Goal: Information Seeking & Learning: Learn about a topic

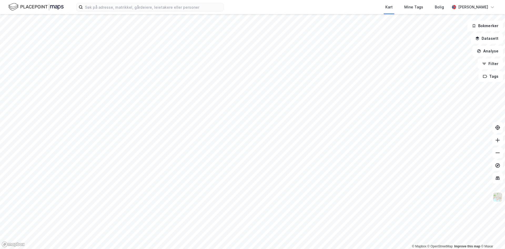
click at [212, 249] on html "Kart Mine Tags Bolig [PERSON_NAME] © Mapbox © OpenStreetMap Improve this map © …" at bounding box center [252, 124] width 505 height 249
click at [223, 0] on html "Kart Mine Tags Bolig [PERSON_NAME] © Mapbox © OpenStreetMap Improve this map © …" at bounding box center [252, 124] width 505 height 249
click at [225, 0] on html "Kart Mine Tags Bolig [PERSON_NAME] © Mapbox © OpenStreetMap Improve this map © …" at bounding box center [252, 124] width 505 height 249
click at [154, 249] on html "Kart Mine Tags Bolig [PERSON_NAME] © Mapbox © OpenStreetMap Improve this map © …" at bounding box center [252, 124] width 505 height 249
click at [157, 249] on html "Kart Mine Tags Bolig [PERSON_NAME] © Mapbox © OpenStreetMap Improve this map © …" at bounding box center [252, 124] width 505 height 249
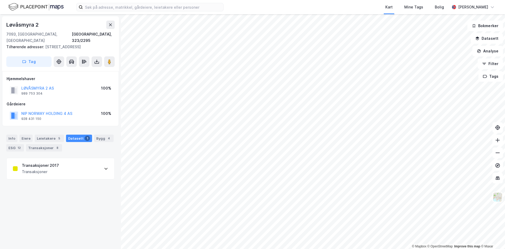
click at [54, 168] on div "Transaksjoner" at bounding box center [40, 171] width 37 height 6
click at [53, 25] on div "Løvåsmyra 2" at bounding box center [60, 25] width 108 height 8
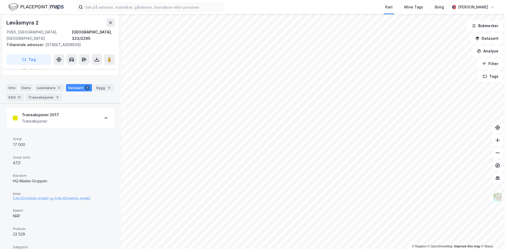
scroll to position [132, 0]
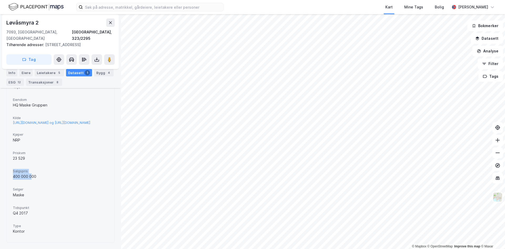
drag, startPoint x: 15, startPoint y: 176, endPoint x: 31, endPoint y: 181, distance: 16.6
click at [31, 181] on div "Salgspris 400 000 000" at bounding box center [60, 174] width 95 height 14
click at [31, 180] on div "400 000 000" at bounding box center [60, 176] width 95 height 6
click at [109, 58] on button at bounding box center [109, 59] width 11 height 11
click at [112, 23] on icon at bounding box center [110, 23] width 4 height 4
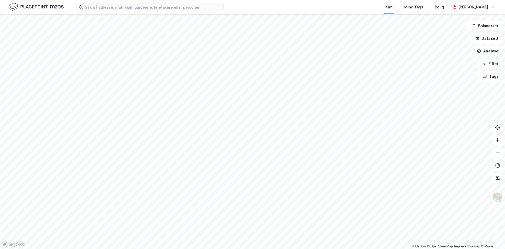
click at [209, 249] on html "Kart Mine Tags Bolig [PERSON_NAME] © Mapbox © OpenStreetMap Improve this map © …" at bounding box center [252, 124] width 505 height 249
click at [195, 249] on html "Kart Mine Tags Bolig [PERSON_NAME] © Mapbox © OpenStreetMap Improve this map © …" at bounding box center [252, 124] width 505 height 249
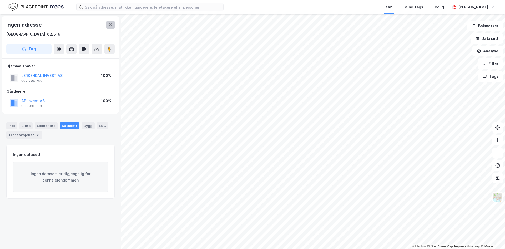
click at [107, 24] on button at bounding box center [110, 25] width 8 height 8
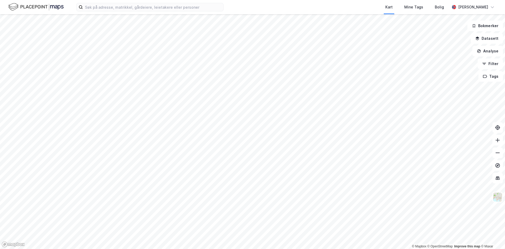
click at [175, 249] on html "Kart Mine Tags Bolig [PERSON_NAME] © Mapbox © OpenStreetMap Improve this map © …" at bounding box center [252, 124] width 505 height 249
click at [155, 249] on html "Kart Mine Tags Bolig [PERSON_NAME] © Mapbox © OpenStreetMap Improve this map © …" at bounding box center [252, 124] width 505 height 249
click at [187, 249] on html "Kart Mine Tags Bolig [PERSON_NAME] © Mapbox © OpenStreetMap Improve this map © …" at bounding box center [252, 124] width 505 height 249
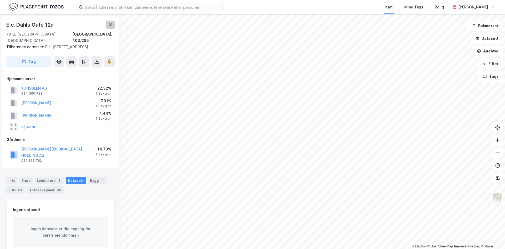
click at [111, 24] on icon at bounding box center [110, 24] width 3 height 3
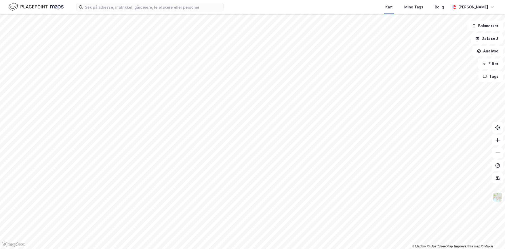
click at [417, 249] on html "Kart Mine Tags Bolig [PERSON_NAME] © Mapbox © OpenStreetMap Improve this map © …" at bounding box center [252, 124] width 505 height 249
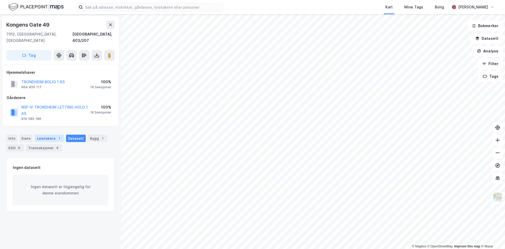
click at [43, 135] on div "Leietakere 1" at bounding box center [49, 138] width 29 height 7
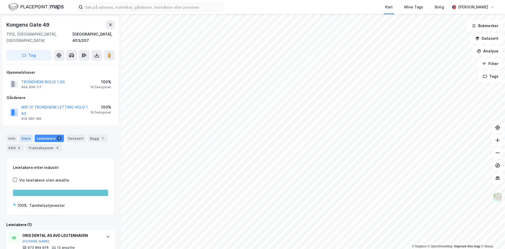
click at [19, 135] on div "Eiere" at bounding box center [25, 138] width 13 height 7
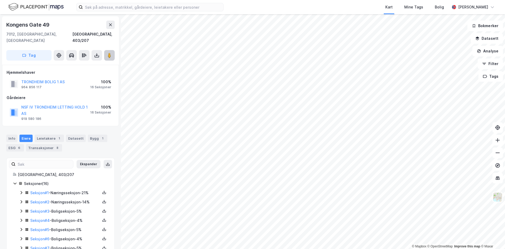
click at [110, 53] on image at bounding box center [109, 55] width 3 height 5
click at [41, 135] on div "Leietakere 1" at bounding box center [49, 138] width 29 height 7
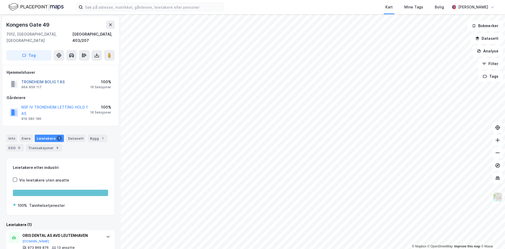
click at [0, 0] on button "TRONDHEIM BOLIG 1 AS" at bounding box center [0, 0] width 0 height 0
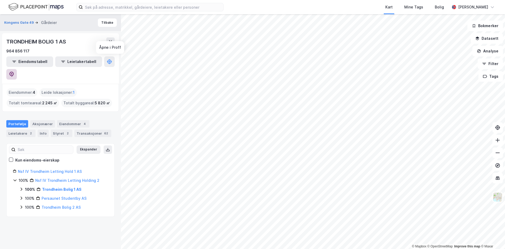
click at [14, 72] on icon at bounding box center [11, 74] width 4 height 5
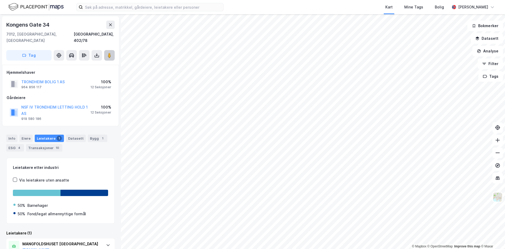
click at [110, 52] on button at bounding box center [109, 55] width 11 height 11
click at [111, 53] on icon at bounding box center [109, 55] width 5 height 5
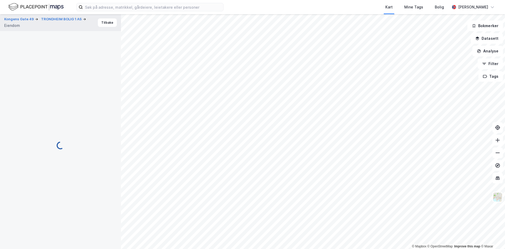
scroll to position [0, 0]
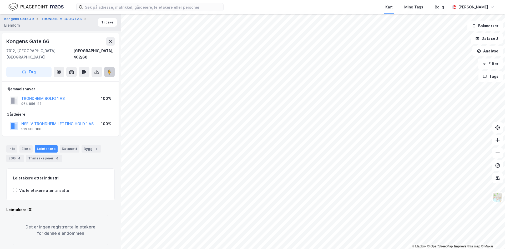
click at [110, 69] on image at bounding box center [109, 71] width 3 height 5
click at [102, 22] on button "Tilbake" at bounding box center [107, 22] width 19 height 8
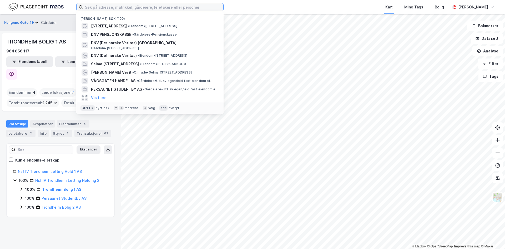
click at [98, 6] on input at bounding box center [153, 7] width 141 height 8
type input "y"
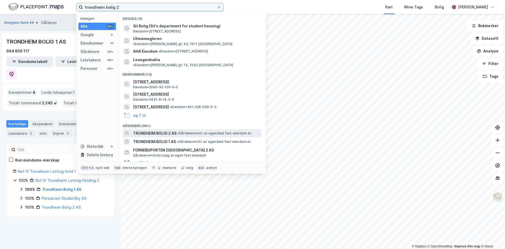
type input "trondheim bolig 2"
click at [145, 130] on span "TRONDHEIM BOLIG 2 AS" at bounding box center [154, 133] width 43 height 6
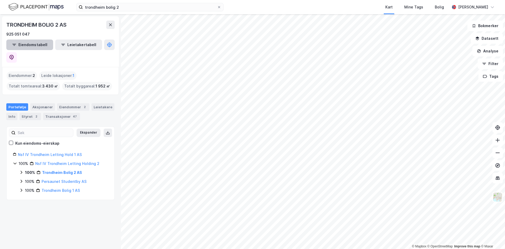
click at [33, 43] on button "Eiendomstabell" at bounding box center [29, 44] width 47 height 11
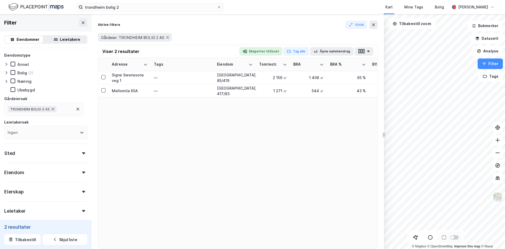
click at [505, 182] on html "trondheim bolig 2 Kart Mine Tags Bolig Håvard Skaland © Mapbox © OpenStreetMap …" at bounding box center [252, 124] width 505 height 249
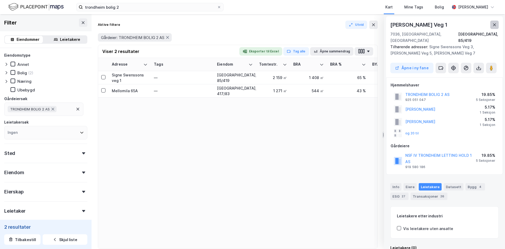
click at [494, 24] on icon at bounding box center [495, 24] width 3 height 3
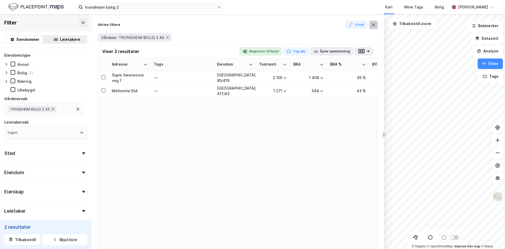
click at [374, 25] on icon at bounding box center [373, 24] width 3 height 3
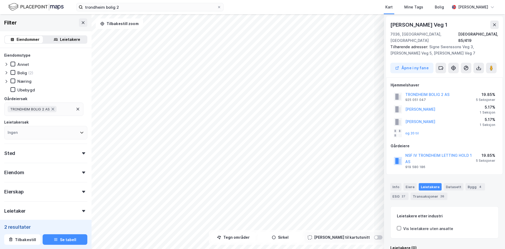
scroll to position [0, 0]
click at [488, 62] on button at bounding box center [491, 67] width 11 height 11
click at [494, 23] on icon at bounding box center [495, 24] width 4 height 4
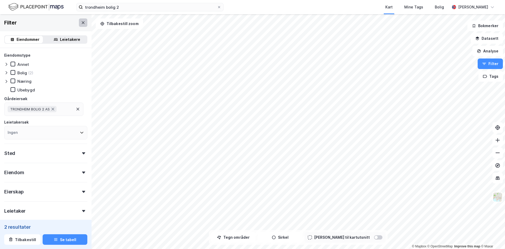
click at [79, 22] on button at bounding box center [83, 22] width 8 height 8
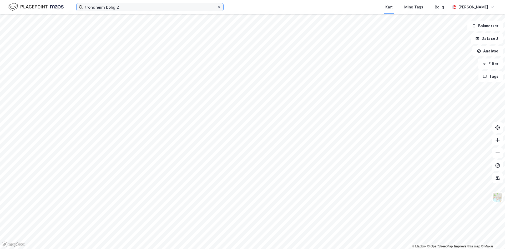
click at [123, 8] on input "trondheim bolig 2" at bounding box center [150, 7] width 134 height 8
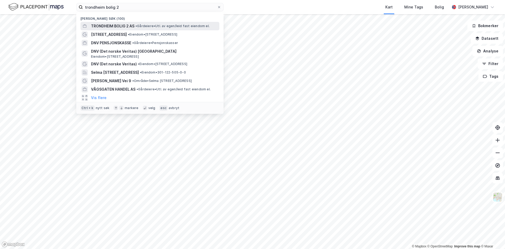
click at [110, 24] on span "TRONDHEIM BOLIG 2 AS" at bounding box center [112, 26] width 43 height 6
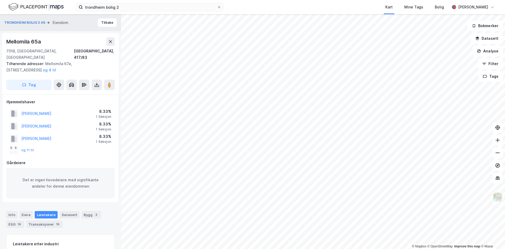
scroll to position [0, 0]
click at [0, 0] on button "og 11 til" at bounding box center [0, 0] width 0 height 0
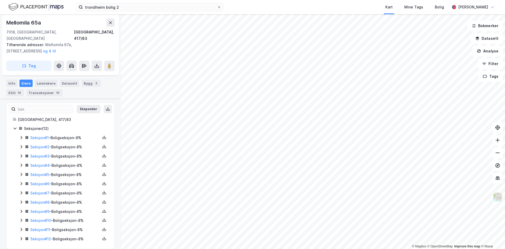
click at [62, 135] on div "Seksjon # 1 - Boligseksjon - 8%" at bounding box center [65, 138] width 70 height 6
click at [63, 171] on div "Seksjon # 2 - Boligseksjon - 8%" at bounding box center [65, 174] width 70 height 6
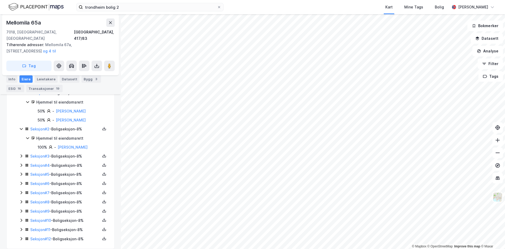
drag, startPoint x: 64, startPoint y: 147, endPoint x: 65, endPoint y: 153, distance: 5.7
click at [64, 153] on div "Seksjon # 3 - Boligseksjon - 8%" at bounding box center [65, 156] width 70 height 6
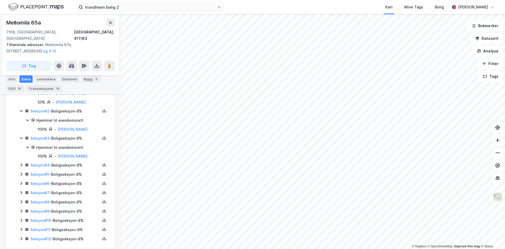
click at [72, 162] on div "Seksjon # 4 - Boligseksjon - 8%" at bounding box center [65, 165] width 70 height 6
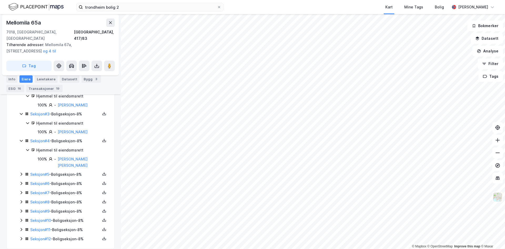
click at [67, 171] on div "Seksjon # 5 - Boligseksjon - 8%" at bounding box center [65, 174] width 70 height 6
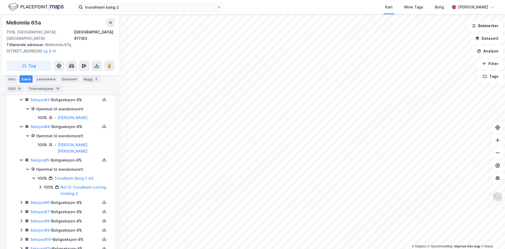
scroll to position [251, 0]
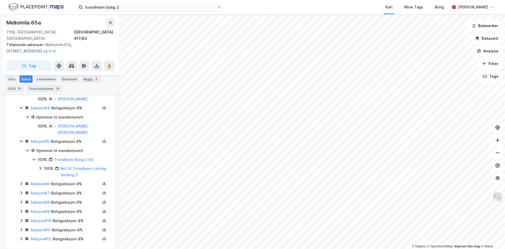
click at [63, 181] on div "Seksjon # 6 - Boligseksjon - 8%" at bounding box center [65, 184] width 70 height 6
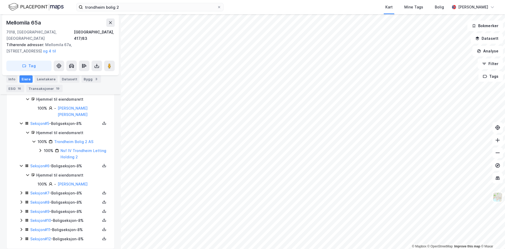
click at [67, 190] on div "Seksjon # 7 - Boligseksjon - 8%" at bounding box center [65, 193] width 70 height 6
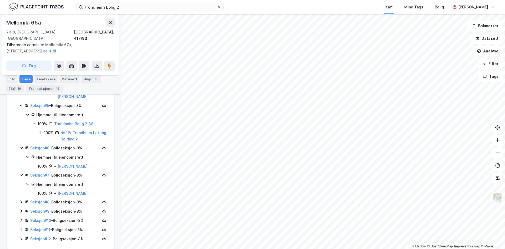
click at [70, 199] on div "Seksjon # 8 - Boligseksjon - 8%" at bounding box center [65, 202] width 70 height 6
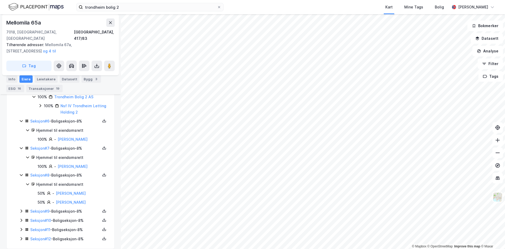
click at [70, 208] on div "Seksjon # 9 - Boligseksjon - 8%" at bounding box center [65, 211] width 70 height 6
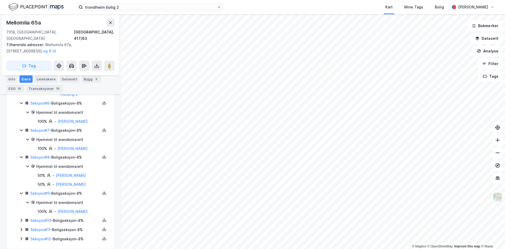
click at [71, 217] on div "Seksjon # 10 - Boligseksjon - 8%" at bounding box center [65, 220] width 70 height 6
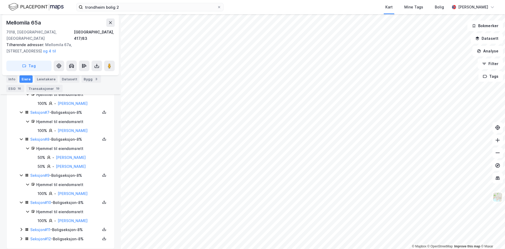
click at [73, 226] on div "Seksjon # 11 - Boligseksjon - 8%" at bounding box center [65, 229] width 70 height 6
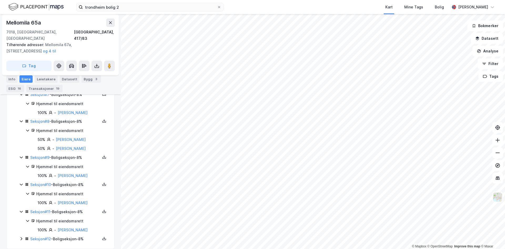
click at [73, 229] on div "Seksjon # 1 - Boligseksjon - 8% Hjemmel til eiendomsrett 50% - Munkeby Ragne 50…" at bounding box center [63, 70] width 89 height 344
click at [70, 236] on div "Seksjon # 12 - Boligseksjon - 8%" at bounding box center [65, 239] width 70 height 6
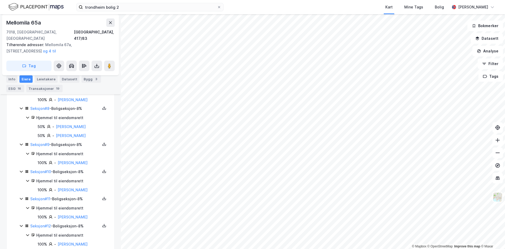
scroll to position [385, 0]
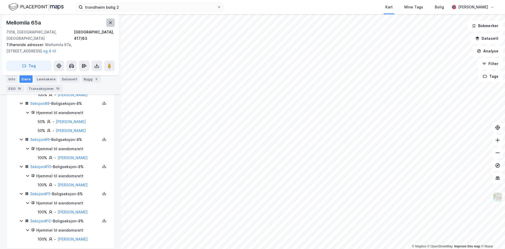
click at [110, 23] on icon at bounding box center [110, 22] width 3 height 3
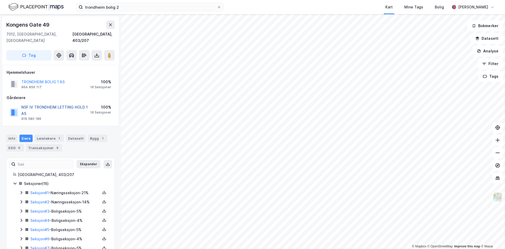
click at [0, 0] on button "NSF IV TRONDHEIM LETTING HOLD 1 AS" at bounding box center [0, 0] width 0 height 0
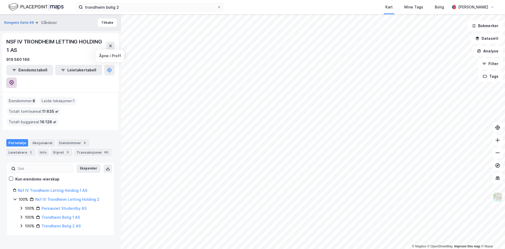
click at [14, 80] on icon at bounding box center [11, 82] width 5 height 5
click at [52, 97] on div "Leide lokasjoner : 1" at bounding box center [57, 101] width 37 height 8
click at [123, 9] on input "trondheim bolig 2" at bounding box center [150, 7] width 134 height 8
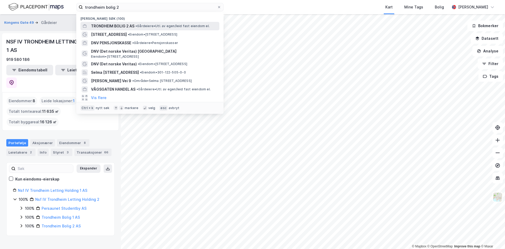
click at [116, 26] on span "TRONDHEIM BOLIG 2 AS" at bounding box center [112, 26] width 43 height 6
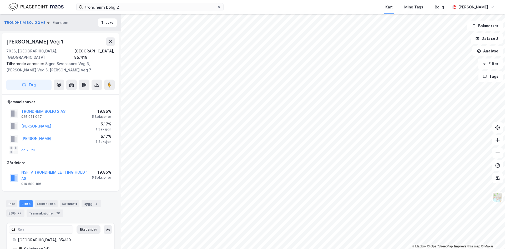
scroll to position [3, 0]
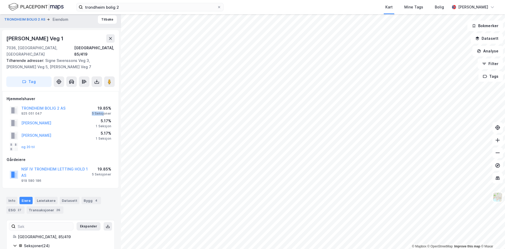
drag, startPoint x: 103, startPoint y: 105, endPoint x: 106, endPoint y: 105, distance: 3.7
click at [106, 111] on div "5 Seksjoner" at bounding box center [101, 113] width 19 height 4
click at [103, 22] on button "Tilbake" at bounding box center [107, 19] width 19 height 8
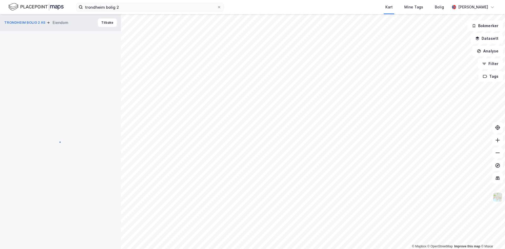
scroll to position [3, 0]
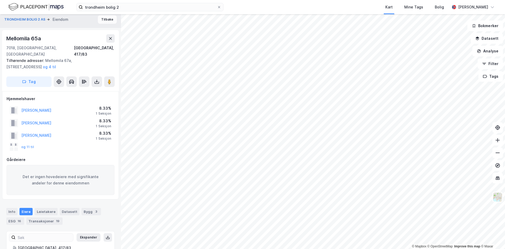
click at [103, 18] on button "Tilbake" at bounding box center [107, 19] width 19 height 8
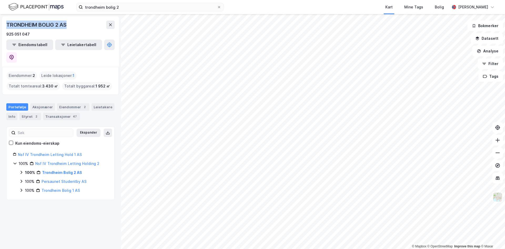
drag, startPoint x: 8, startPoint y: 23, endPoint x: 81, endPoint y: 22, distance: 73.2
click at [80, 22] on div "TRONDHEIM BOLIG 2 AS" at bounding box center [60, 25] width 108 height 8
click at [81, 22] on div "TRONDHEIM BOLIG 2 AS" at bounding box center [60, 25] width 108 height 8
click at [112, 26] on icon at bounding box center [110, 25] width 4 height 4
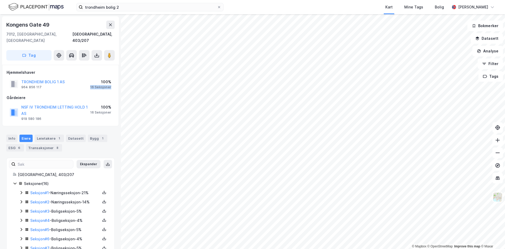
drag, startPoint x: 93, startPoint y: 81, endPoint x: 112, endPoint y: 81, distance: 18.2
click at [112, 81] on div "TRONDHEIM BOLIG 1 AS 964 856 117 100% 16 Seksjoner" at bounding box center [61, 84] width 108 height 13
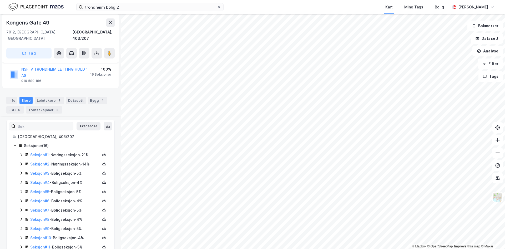
scroll to position [92, 0]
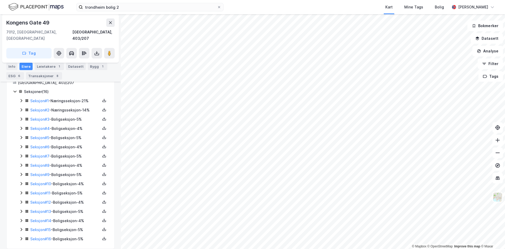
click at [68, 107] on div "Seksjon # 2 - Næringsseksjon - 14%" at bounding box center [65, 110] width 70 height 6
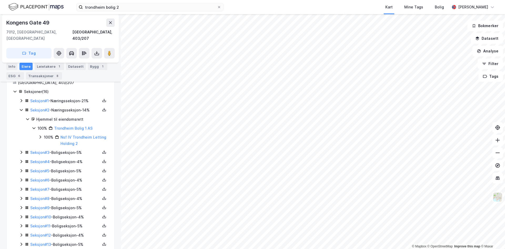
click at [68, 107] on div "Seksjon # 2 - Næringsseksjon - 14%" at bounding box center [65, 110] width 70 height 6
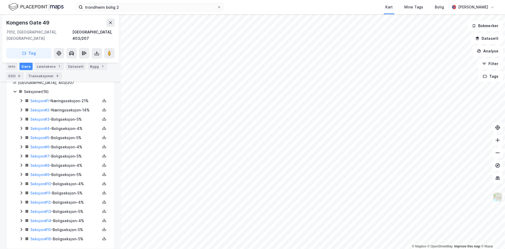
click at [69, 98] on div "Seksjon # 1 - Næringsseksjon - 21%" at bounding box center [65, 101] width 70 height 6
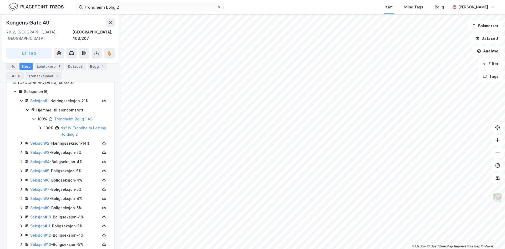
click at [69, 98] on div "Seksjon # 1 - Næringsseksjon - 21%" at bounding box center [65, 101] width 70 height 6
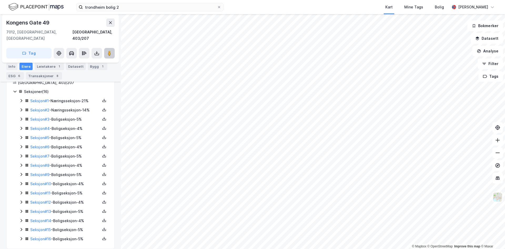
click at [107, 51] on icon at bounding box center [109, 53] width 5 height 5
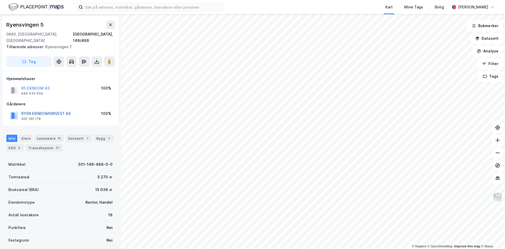
click at [0, 0] on button "RYEN EIENDOMSINVEST AS" at bounding box center [0, 0] width 0 height 0
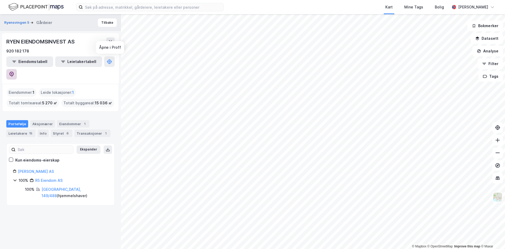
click at [17, 69] on button at bounding box center [11, 74] width 11 height 11
click at [105, 25] on button "Tilbake" at bounding box center [107, 22] width 19 height 8
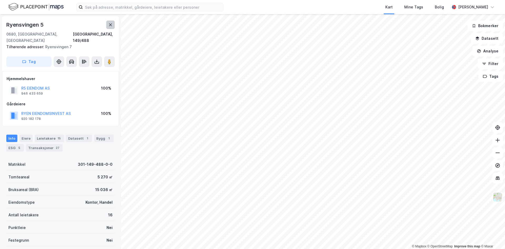
click at [108, 27] on button at bounding box center [110, 25] width 8 height 8
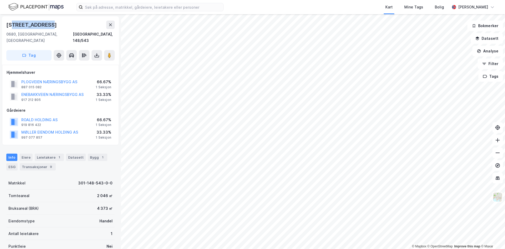
drag, startPoint x: 16, startPoint y: 24, endPoint x: 51, endPoint y: 23, distance: 35.3
click at [51, 23] on div "[STREET_ADDRESS]" at bounding box center [32, 25] width 52 height 8
drag, startPoint x: 10, startPoint y: 21, endPoint x: 61, endPoint y: 27, distance: 51.1
click at [61, 27] on div "[STREET_ADDRESS], 148/543 Tag Hjemmelshaver PLOGVEIEN NÆRINGSBYGG AS 887 015 08…" at bounding box center [60, 131] width 121 height 235
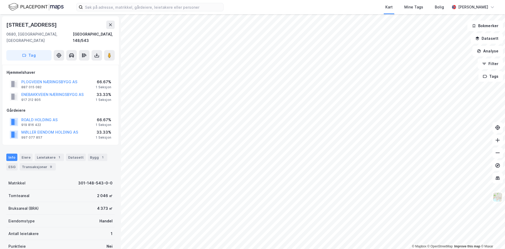
click at [62, 27] on div "[STREET_ADDRESS]" at bounding box center [60, 25] width 108 height 8
click at [108, 52] on button at bounding box center [109, 55] width 11 height 11
click at [111, 23] on icon at bounding box center [110, 25] width 4 height 4
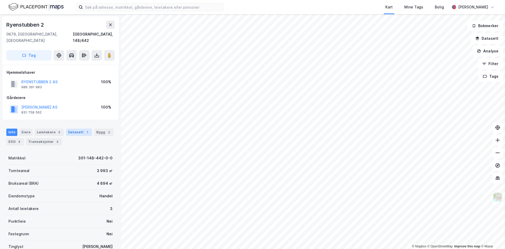
click at [78, 128] on div "Datasett 1" at bounding box center [79, 131] width 26 height 7
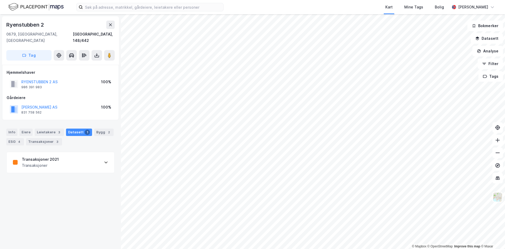
click at [55, 162] on div "Transaksjoner" at bounding box center [40, 165] width 37 height 6
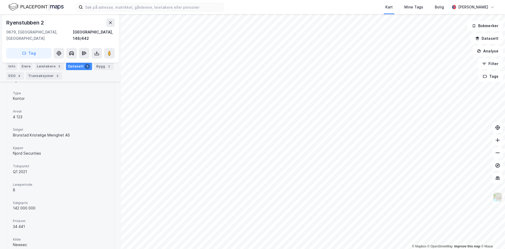
scroll to position [116, 0]
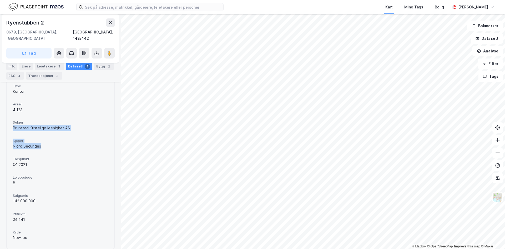
drag, startPoint x: 12, startPoint y: 122, endPoint x: 56, endPoint y: 144, distance: 48.4
click at [56, 144] on div "Eiendom Ryenstubben 2 Type Kontor Areal 4 123 Selger Brunstad Kristelige Menigh…" at bounding box center [61, 152] width 108 height 191
click at [56, 144] on div "Kjøper Njord Securities" at bounding box center [60, 144] width 95 height 14
drag, startPoint x: 35, startPoint y: 125, endPoint x: 57, endPoint y: 139, distance: 25.6
click at [56, 138] on div "Eiendom Ryenstubben 2 Type Kontor Areal 4 123 Selger Brunstad Kristelige Menigh…" at bounding box center [60, 153] width 95 height 178
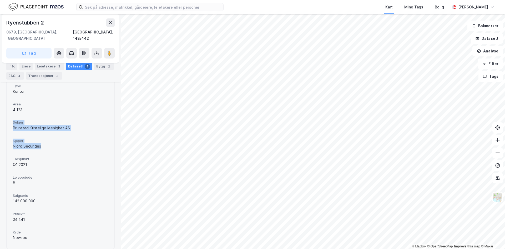
click at [57, 143] on div "Njord Securities" at bounding box center [60, 146] width 95 height 6
click at [106, 48] on button at bounding box center [109, 53] width 11 height 11
drag, startPoint x: 17, startPoint y: 115, endPoint x: 44, endPoint y: 195, distance: 83.8
click at [44, 195] on div "Eiendom Ryenstubben 2 Type Kontor Areal 4 123 Selger Brunstad Kristelige Menigh…" at bounding box center [60, 153] width 95 height 178
click at [44, 198] on div "142 000 000" at bounding box center [60, 201] width 95 height 6
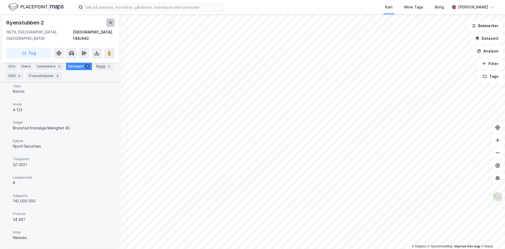
click at [112, 23] on icon at bounding box center [110, 23] width 4 height 4
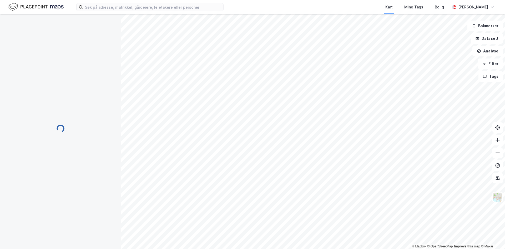
scroll to position [42, 0]
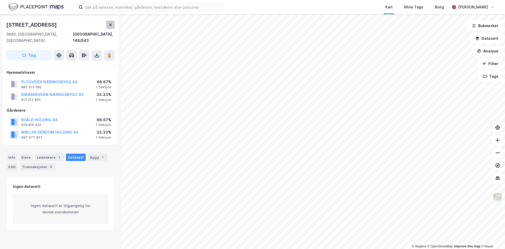
click at [108, 26] on button at bounding box center [110, 25] width 8 height 8
click at [107, 27] on button at bounding box center [110, 25] width 8 height 8
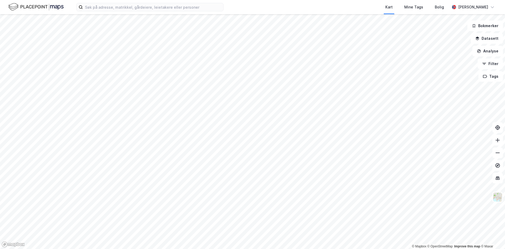
click at [236, 249] on html "Kart Mine Tags Bolig [PERSON_NAME] © Mapbox © OpenStreetMap Improve this map © …" at bounding box center [252, 124] width 505 height 249
